Goal: Transaction & Acquisition: Purchase product/service

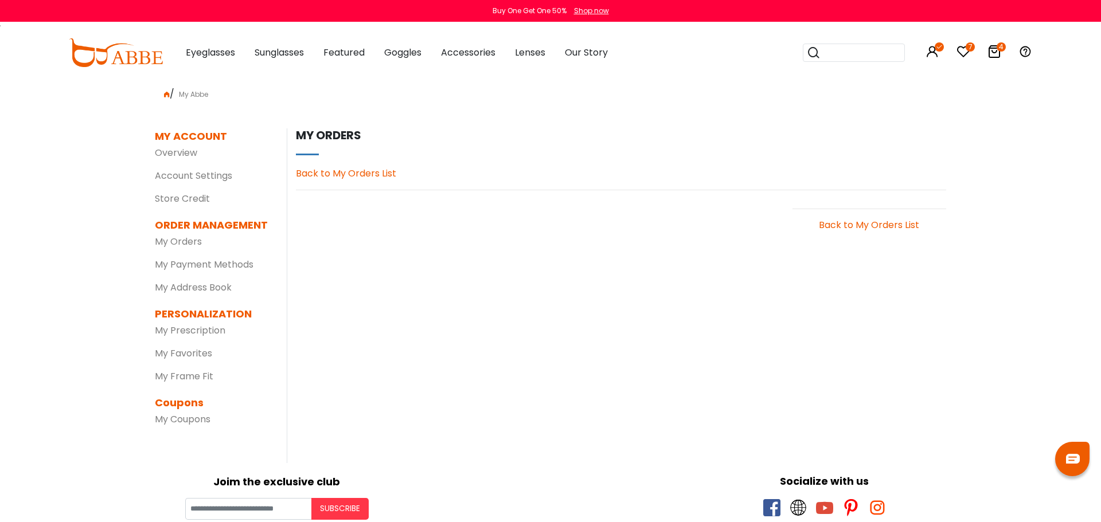
drag, startPoint x: 0, startPoint y: 0, endPoint x: 980, endPoint y: 71, distance: 982.5
click at [993, 55] on icon at bounding box center [994, 52] width 14 height 14
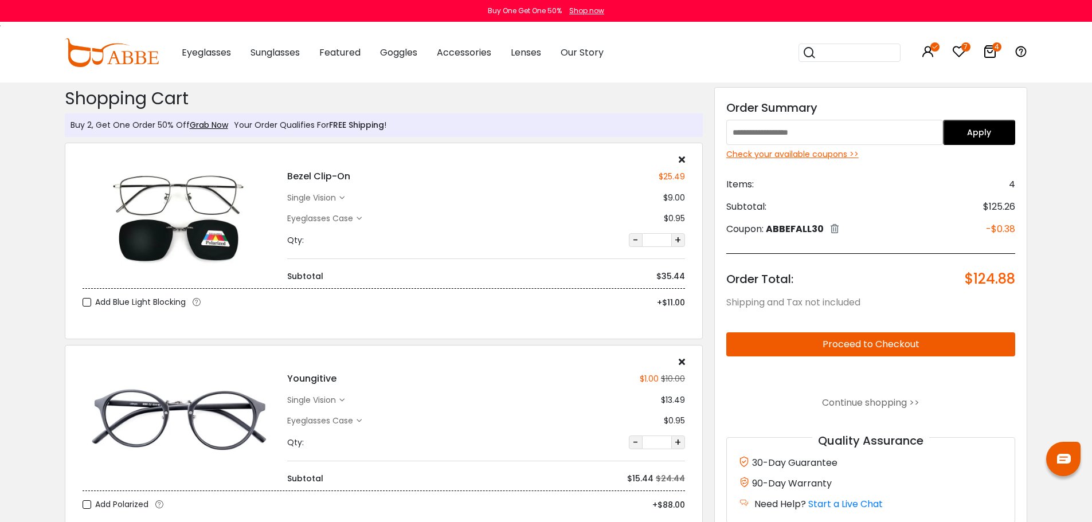
click at [826, 156] on div "Check your available coupons >>" at bounding box center [872, 155] width 290 height 12
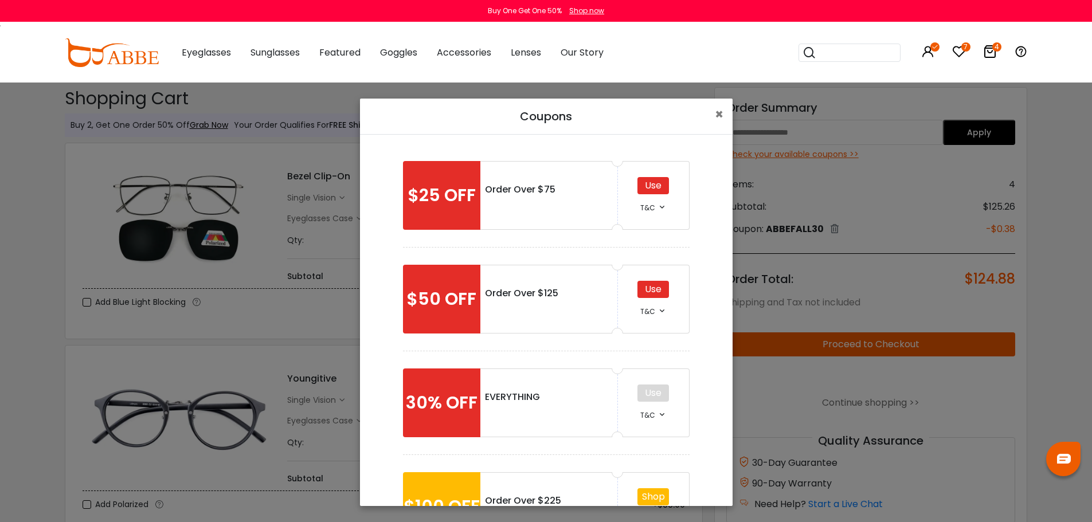
click at [642, 188] on div "Use" at bounding box center [654, 185] width 32 height 17
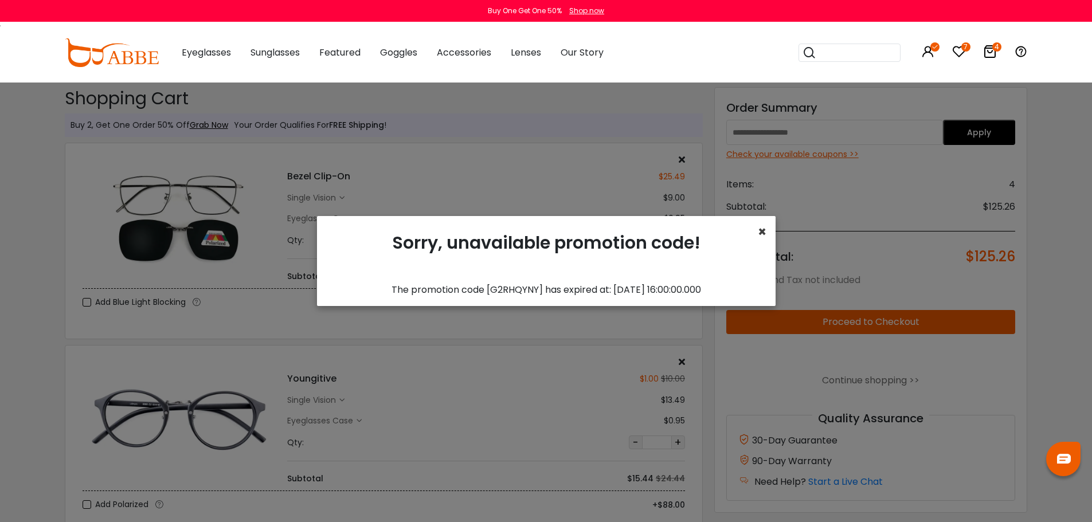
click at [763, 232] on span "×" at bounding box center [762, 231] width 9 height 19
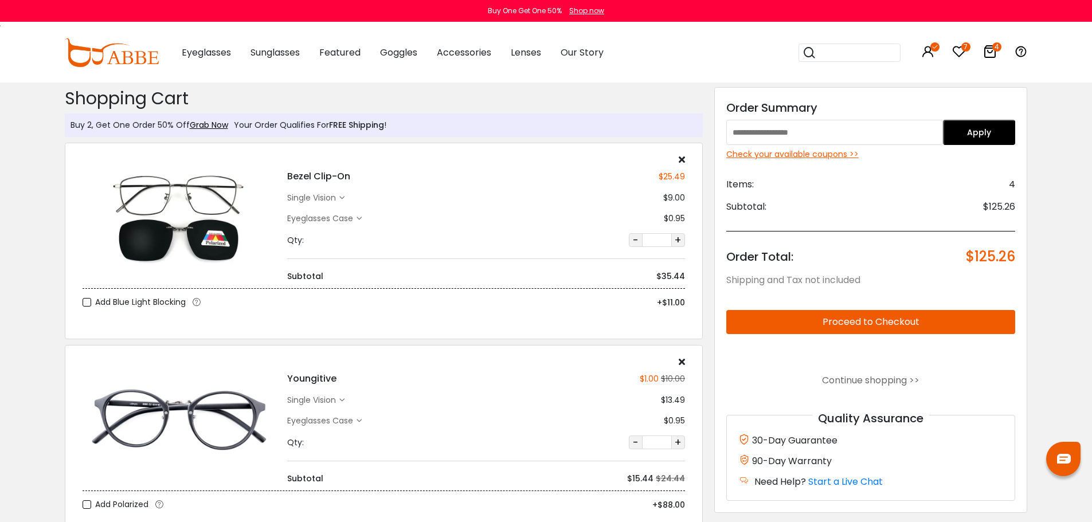
click at [764, 151] on div "Check your available coupons >>" at bounding box center [872, 155] width 290 height 12
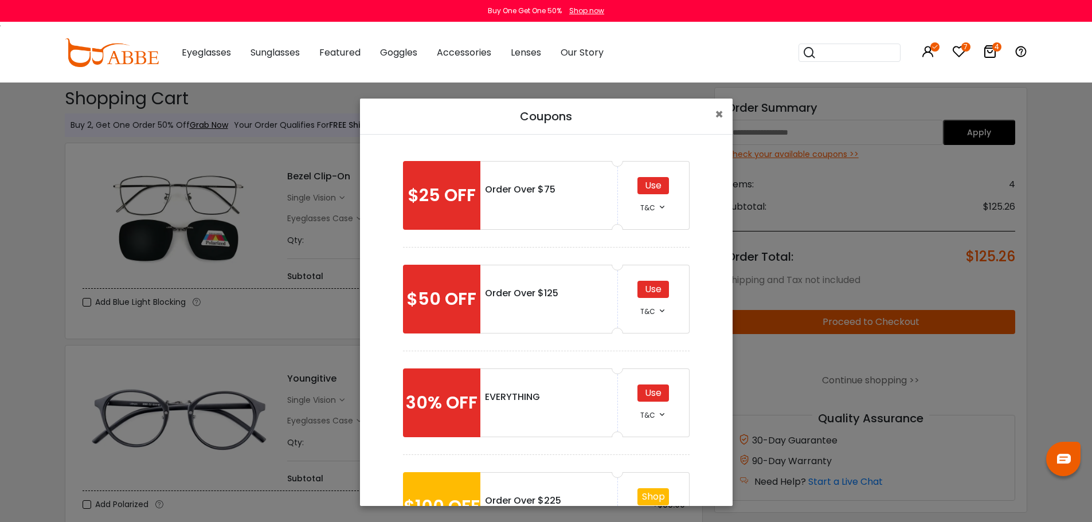
click at [651, 291] on div "Use" at bounding box center [654, 289] width 32 height 17
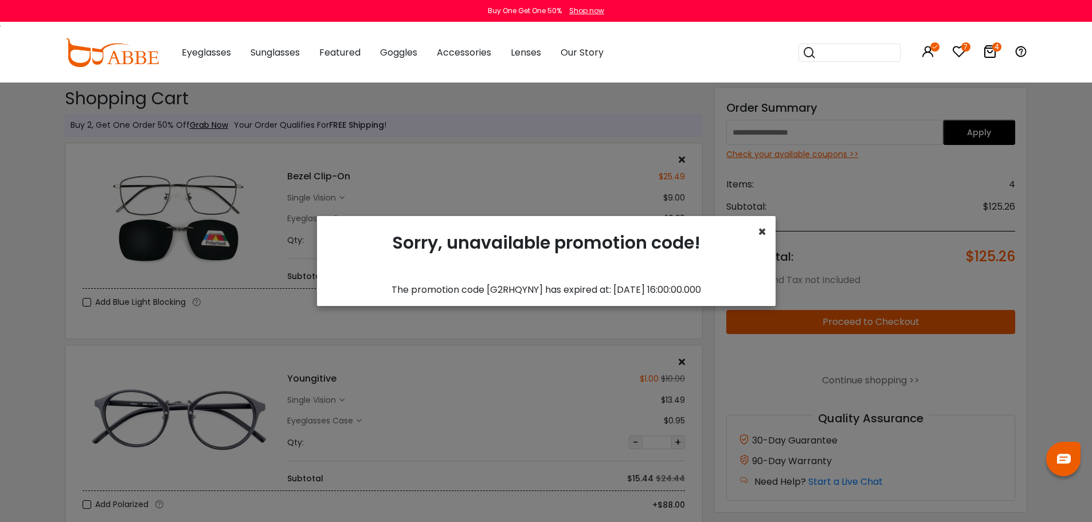
click at [761, 230] on span "×" at bounding box center [762, 231] width 9 height 19
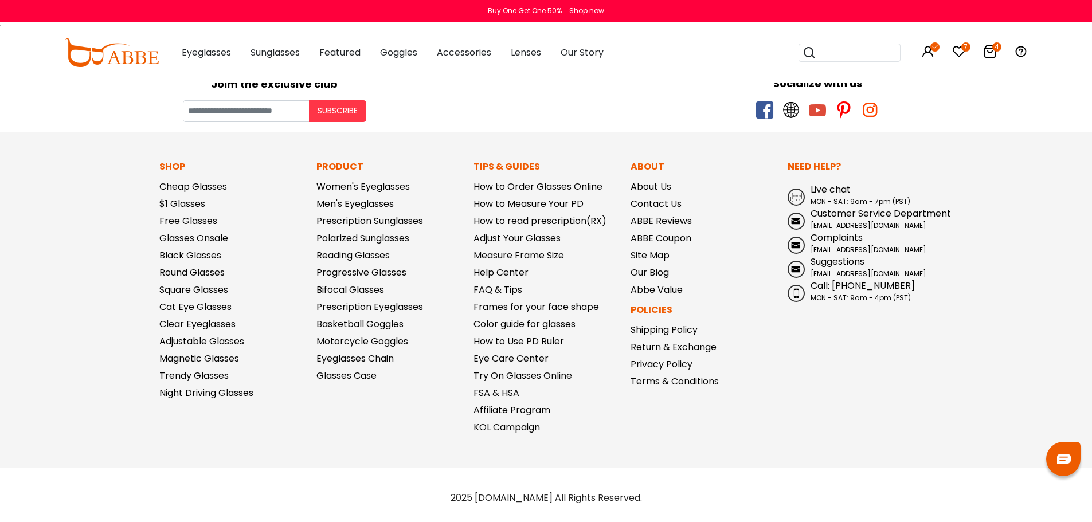
scroll to position [1181, 0]
